Goal: Find specific page/section

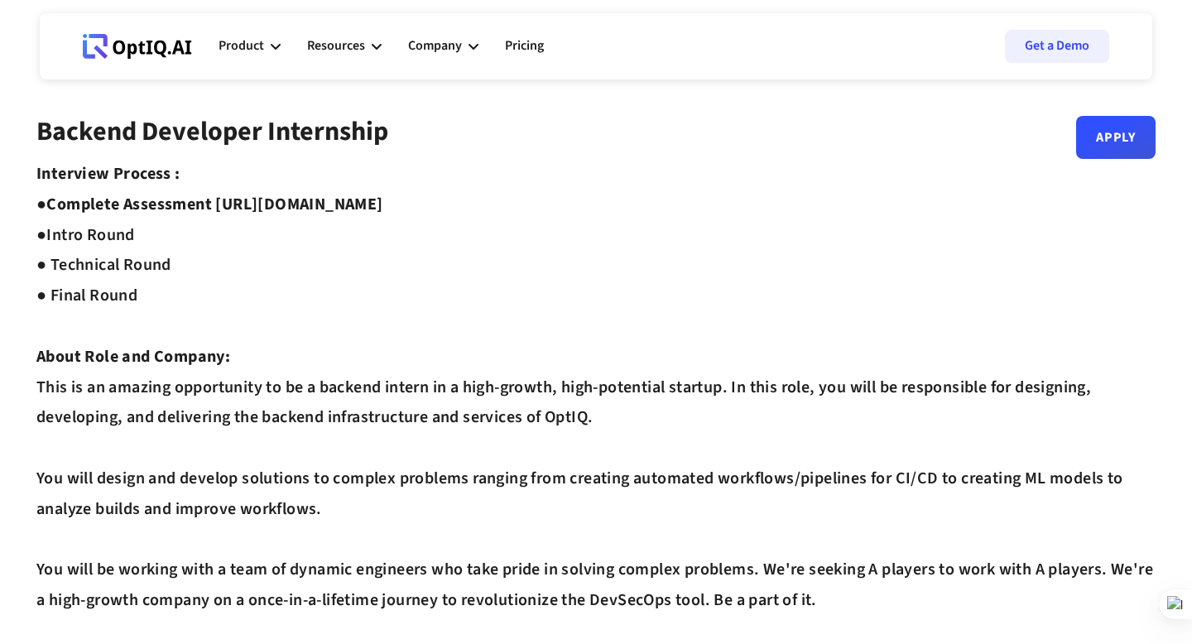
scroll to position [17, 0]
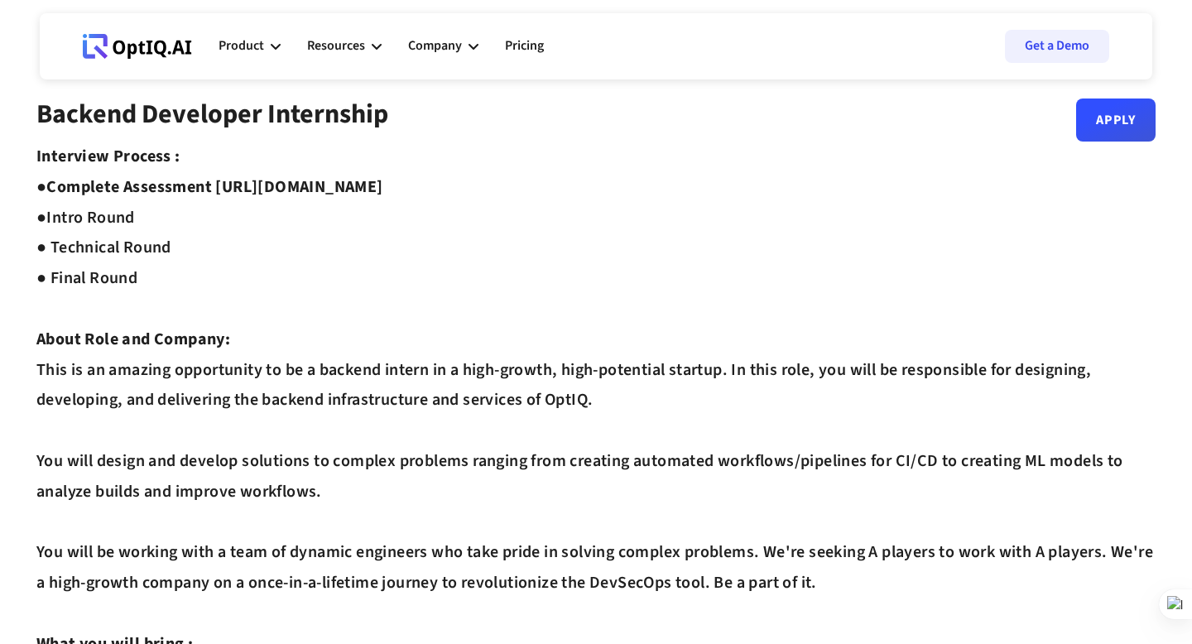
drag, startPoint x: 513, startPoint y: 186, endPoint x: 266, endPoint y: 183, distance: 247.5
copy strong "//[DOMAIN_NAME][URL]"
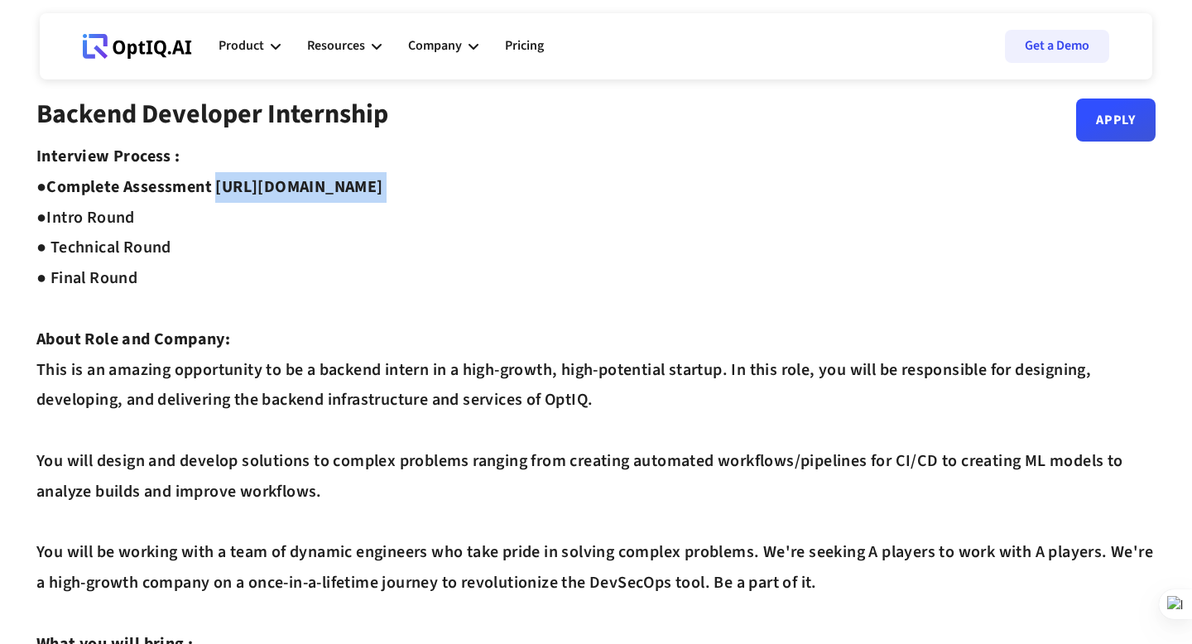
drag, startPoint x: 542, startPoint y: 178, endPoint x: 225, endPoint y: 191, distance: 317.2
copy strong "[URL][DOMAIN_NAME]"
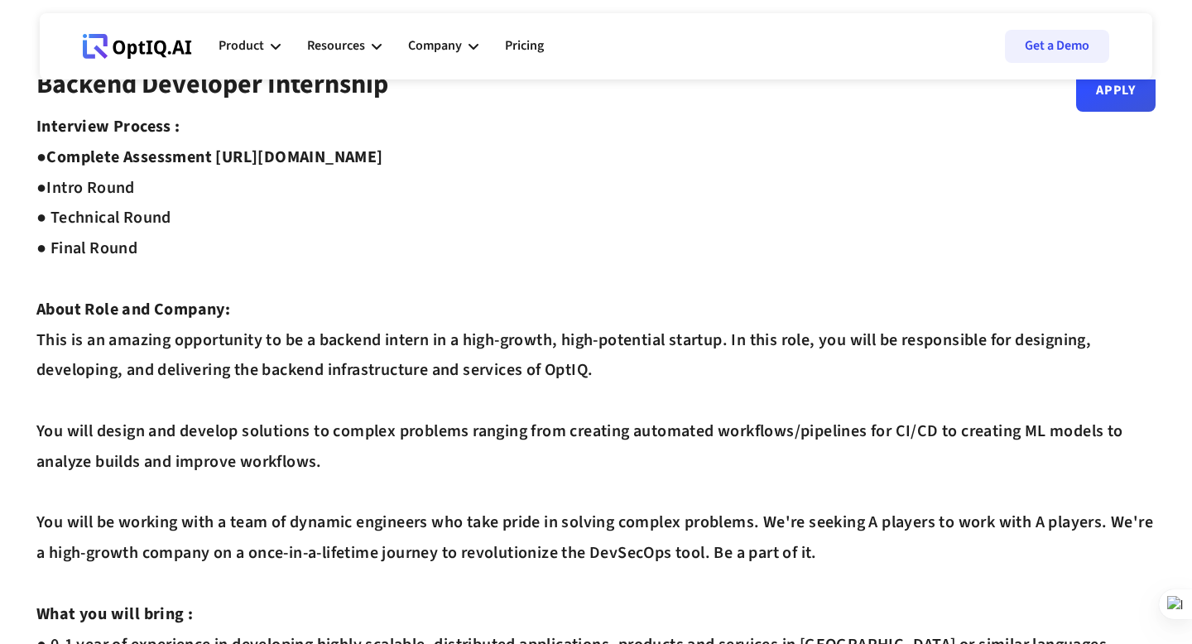
scroll to position [0, 0]
